Goal: Task Accomplishment & Management: Use online tool/utility

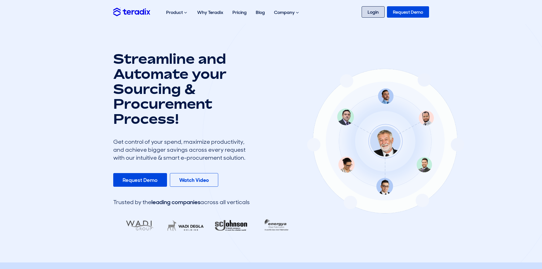
click at [376, 9] on link "Login" at bounding box center [373, 11] width 23 height 11
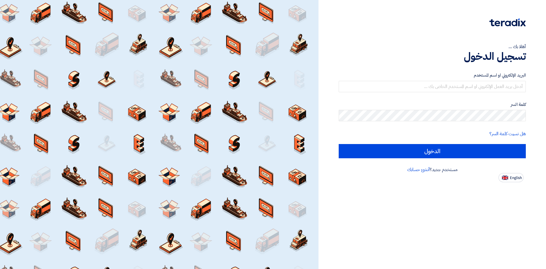
click at [477, 77] on label "البريد الإلكتروني او اسم المستخدم" at bounding box center [432, 75] width 187 height 7
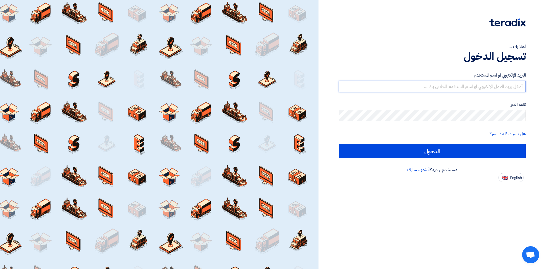
click at [478, 81] on input "text" at bounding box center [432, 86] width 187 height 11
type input "info@gicoeg.com"
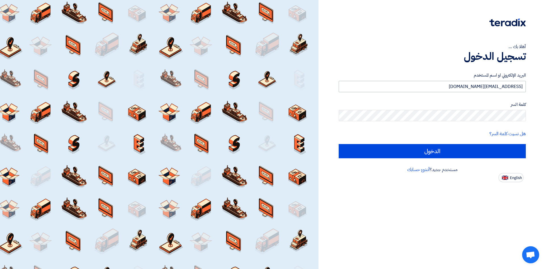
click at [339, 144] on input "الدخول" at bounding box center [432, 151] width 187 height 14
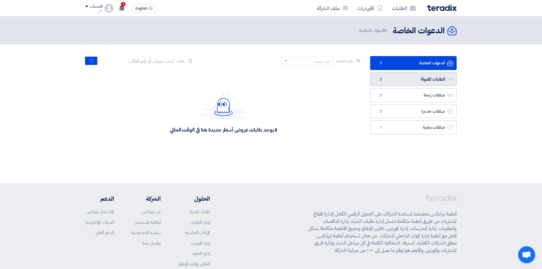
click at [404, 82] on link "الطلبات المقبولة الطلبات المقبولة 2" at bounding box center [413, 79] width 87 height 14
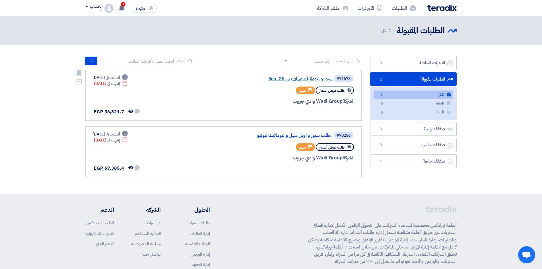
click at [316, 77] on link "سيور و نيوماتيك ورلمان بلي Seb. 25" at bounding box center [276, 78] width 114 height 5
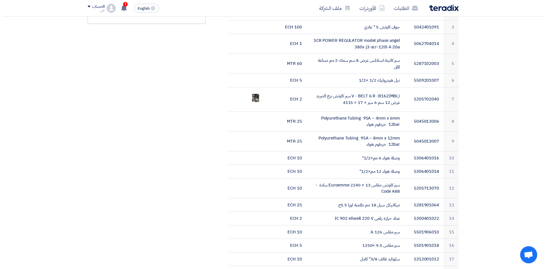
scroll to position [228, 0]
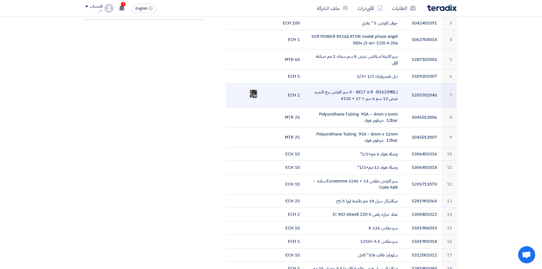
click at [254, 89] on img at bounding box center [254, 94] width 8 height 10
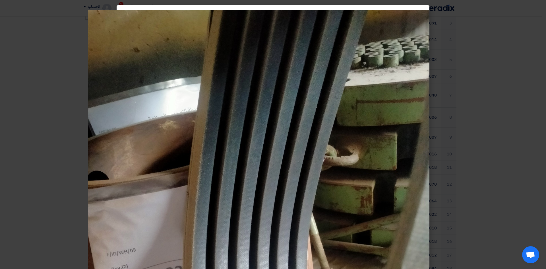
click at [21, 117] on modal-container at bounding box center [273, 134] width 546 height 269
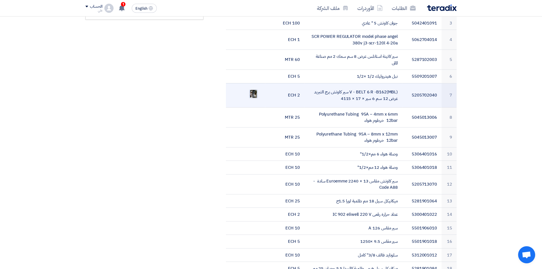
click at [253, 90] on img at bounding box center [254, 94] width 8 height 10
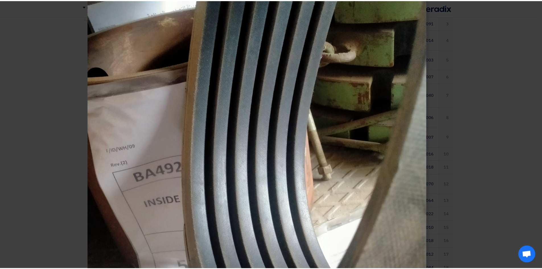
scroll to position [114, 0]
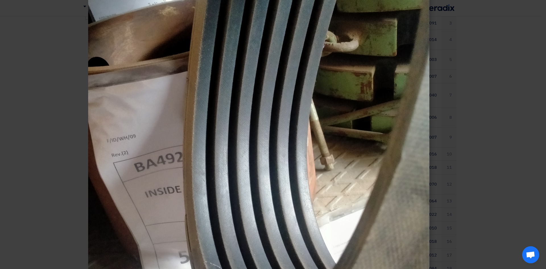
click at [39, 123] on modal-container at bounding box center [273, 134] width 546 height 269
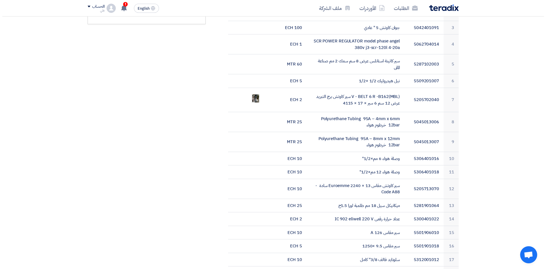
scroll to position [142, 0]
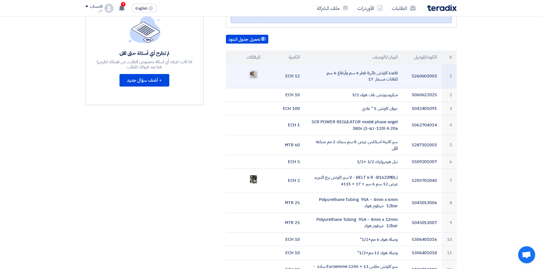
click at [254, 71] on img at bounding box center [254, 75] width 8 height 8
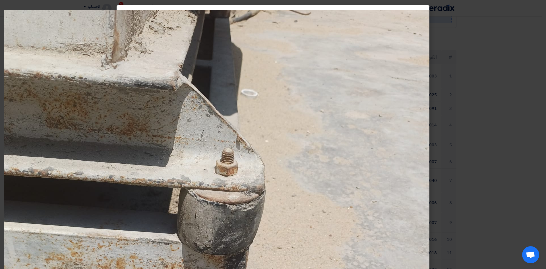
click at [465, 125] on modal-container at bounding box center [273, 134] width 546 height 269
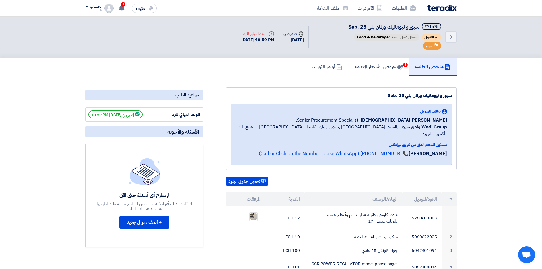
scroll to position [0, 0]
